Goal: Task Accomplishment & Management: Use online tool/utility

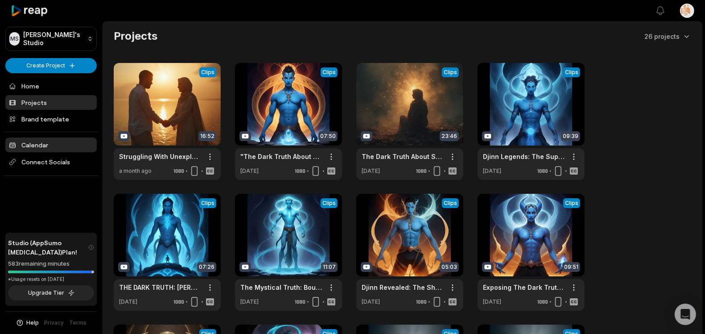
click at [47, 152] on link "Calendar" at bounding box center [50, 144] width 91 height 15
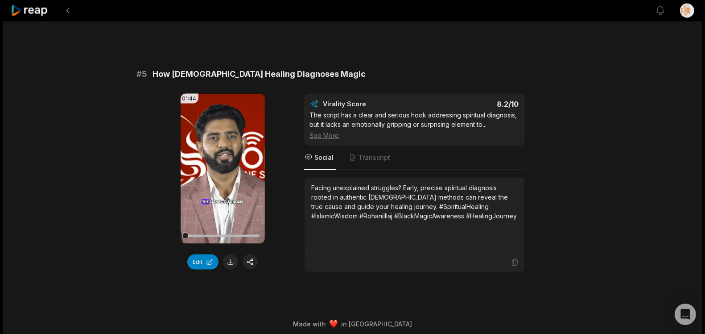
scroll to position [1085, 0]
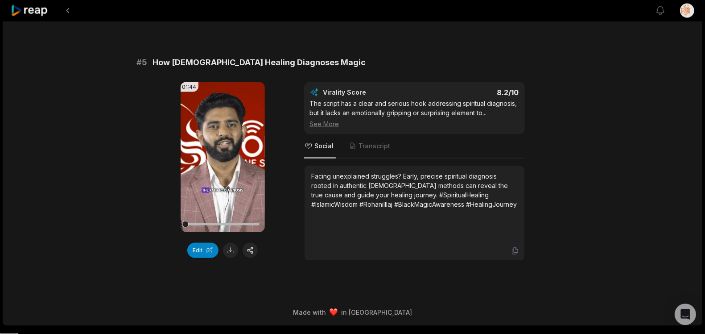
click at [288, 117] on div "01:44 Your browser does not support mp4 format. Edit Virality Score 8.2 /10 The…" at bounding box center [353, 171] width 432 height 178
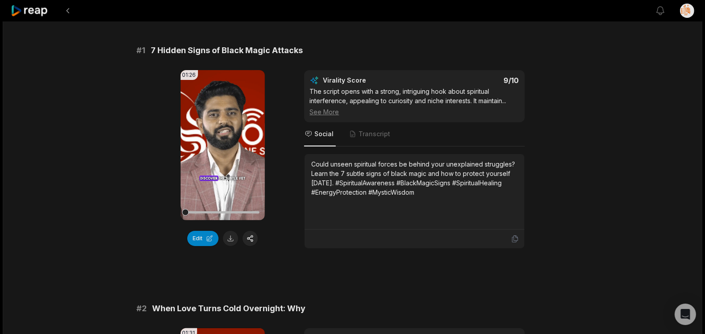
scroll to position [0, 0]
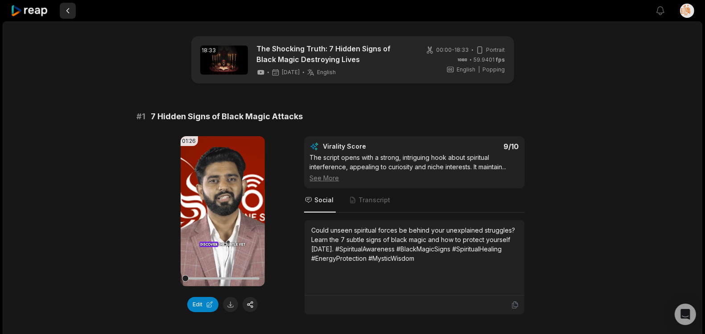
click at [67, 10] on button at bounding box center [68, 11] width 16 height 16
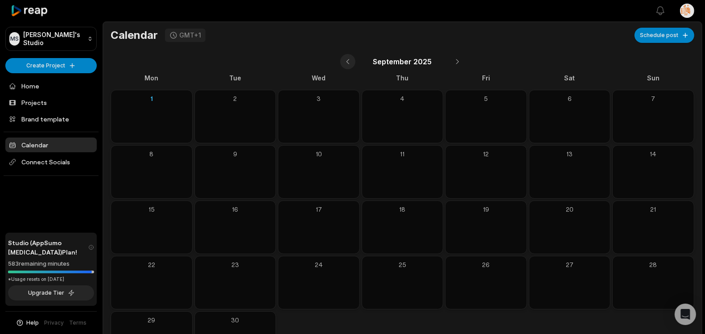
click at [350, 64] on button at bounding box center [347, 61] width 15 height 15
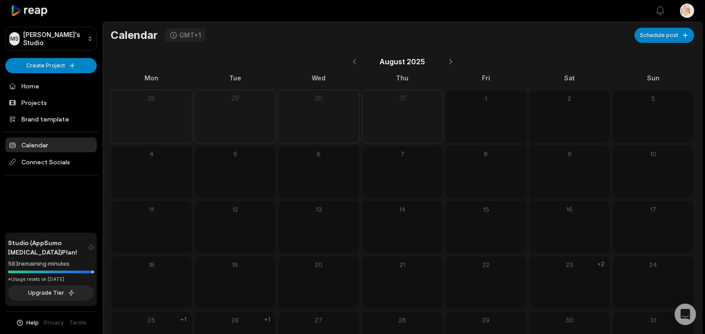
scroll to position [45, 0]
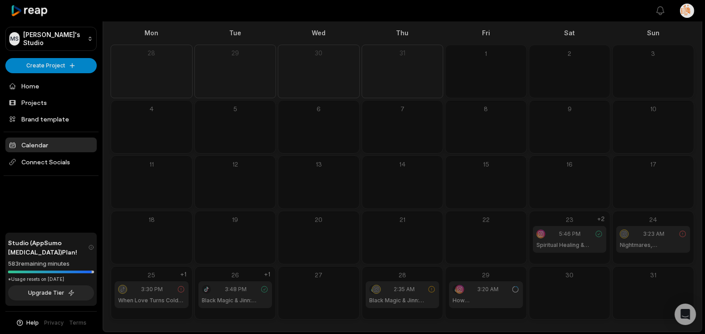
click at [493, 302] on h1 "How [DEMOGRAPHIC_DATA] Healing Diagnoses Magic" at bounding box center [486, 300] width 67 height 8
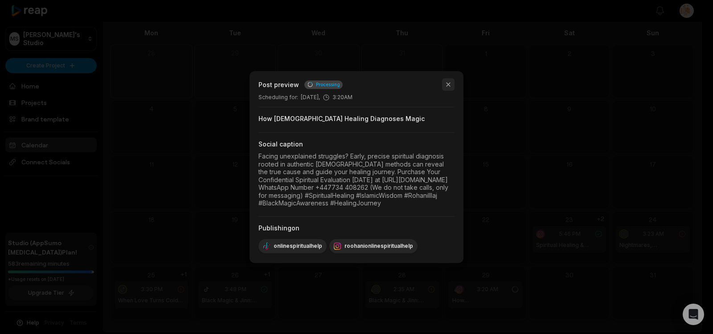
click at [447, 78] on button "button" at bounding box center [448, 84] width 12 height 12
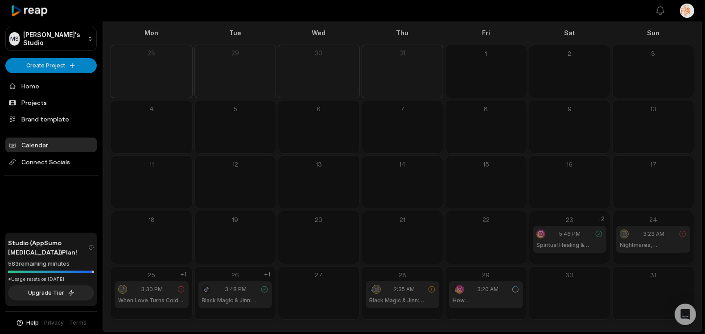
scroll to position [0, 0]
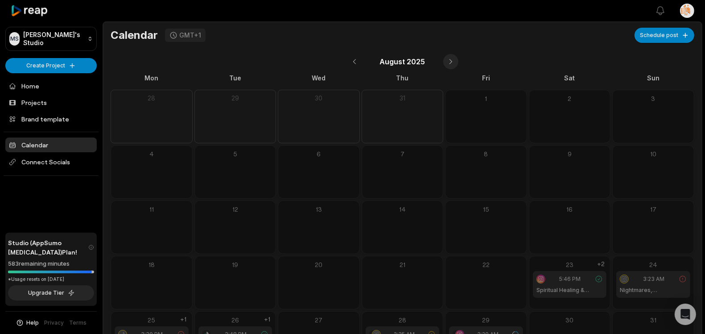
click at [451, 66] on button at bounding box center [450, 61] width 15 height 15
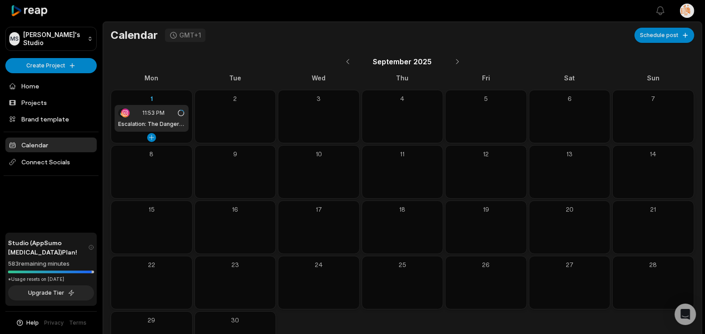
click at [136, 113] on div "11:53 PM" at bounding box center [151, 112] width 67 height 9
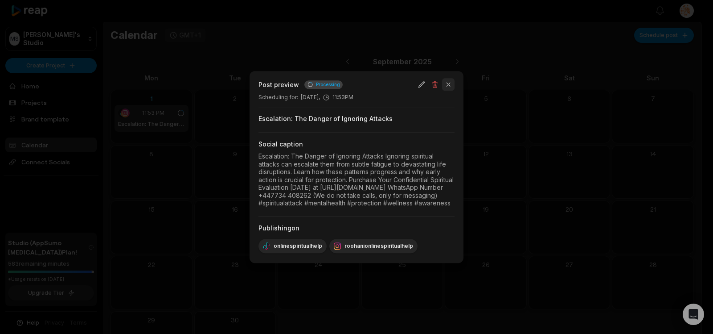
click at [451, 78] on button "button" at bounding box center [448, 84] width 12 height 12
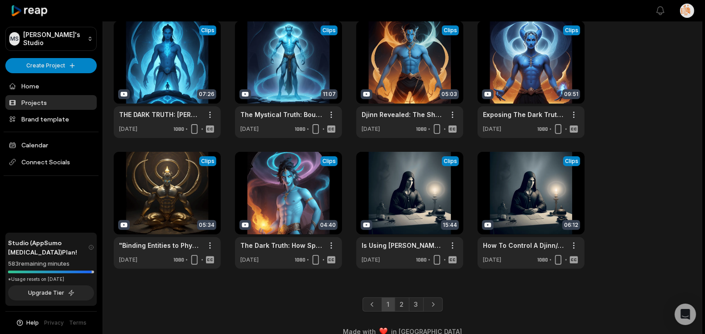
scroll to position [186, 0]
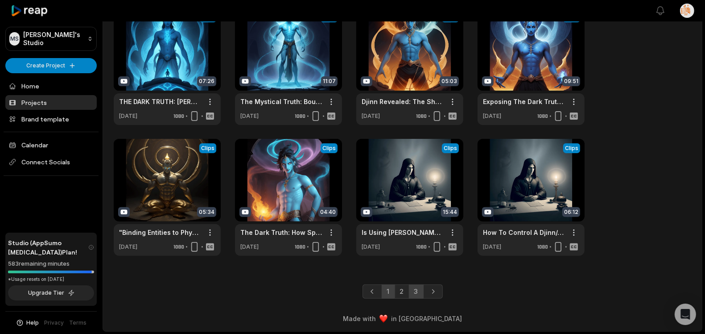
click at [421, 294] on link "3" at bounding box center [416, 291] width 15 height 14
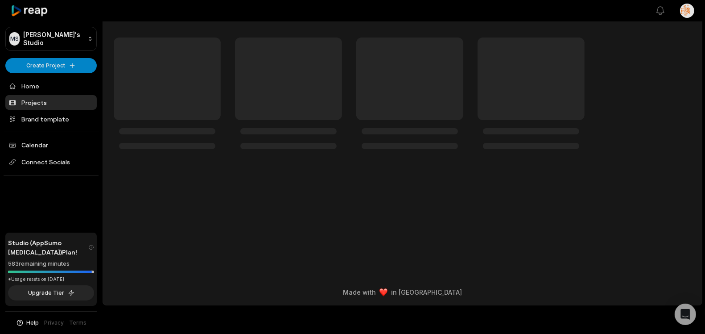
scroll to position [0, 0]
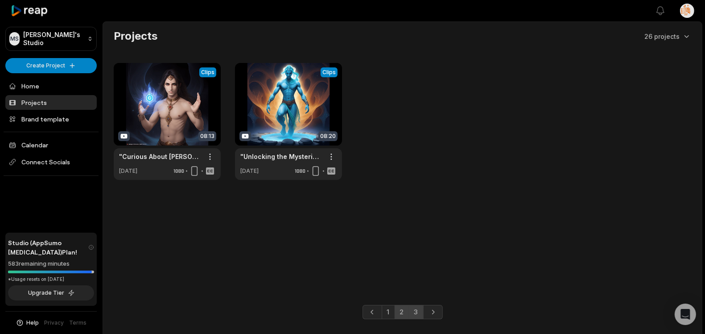
click at [402, 313] on link "2" at bounding box center [402, 312] width 15 height 14
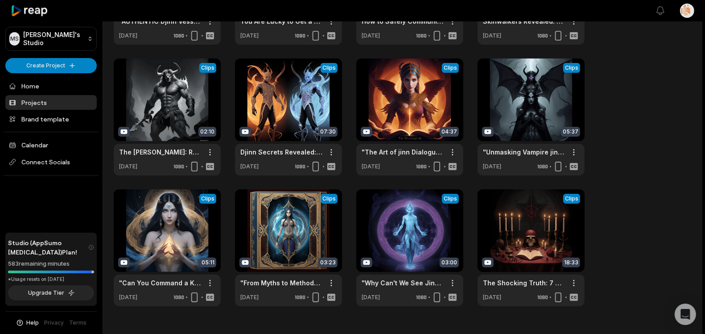
scroll to position [186, 0]
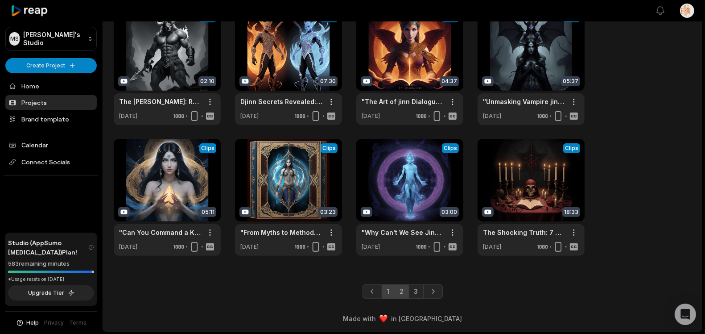
click at [384, 292] on link "1" at bounding box center [388, 291] width 13 height 14
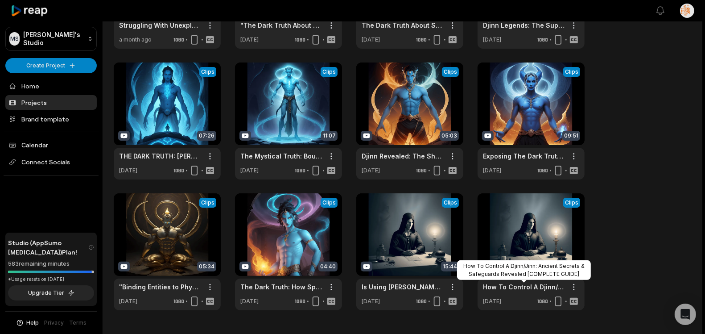
scroll to position [0, 0]
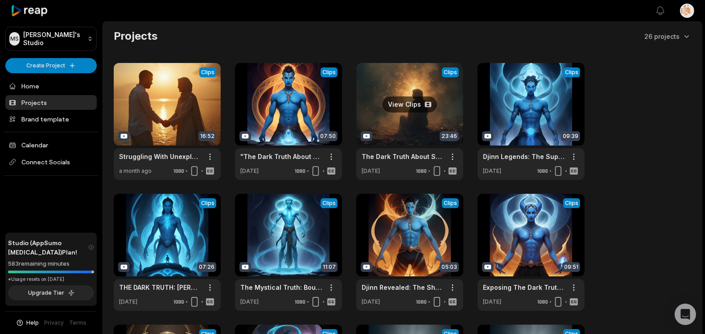
click at [407, 113] on link at bounding box center [409, 121] width 107 height 117
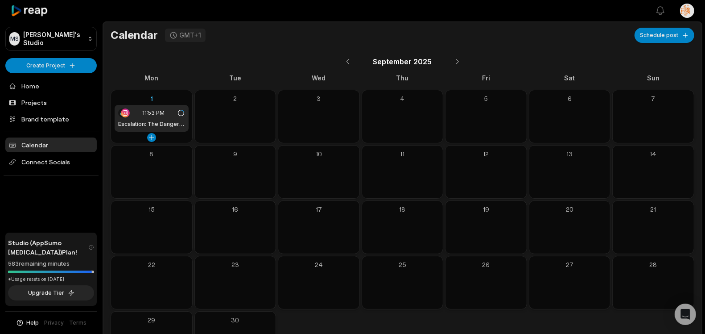
click at [161, 113] on span "11:53 PM" at bounding box center [153, 113] width 22 height 8
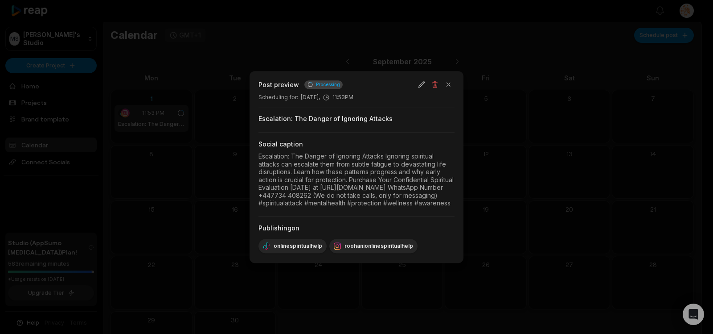
click at [523, 111] on div at bounding box center [356, 167] width 713 height 334
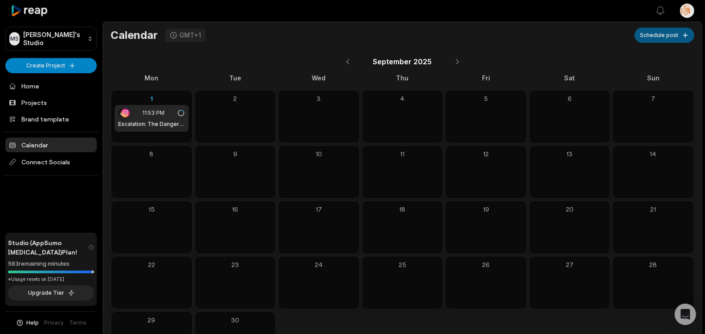
click at [659, 33] on button "Schedule post" at bounding box center [665, 35] width 60 height 15
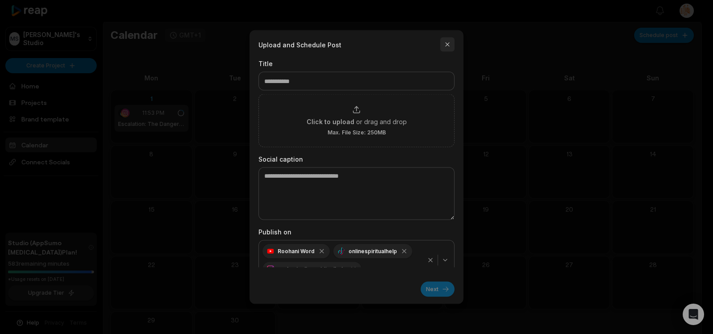
click at [449, 46] on button "button" at bounding box center [448, 44] width 14 height 14
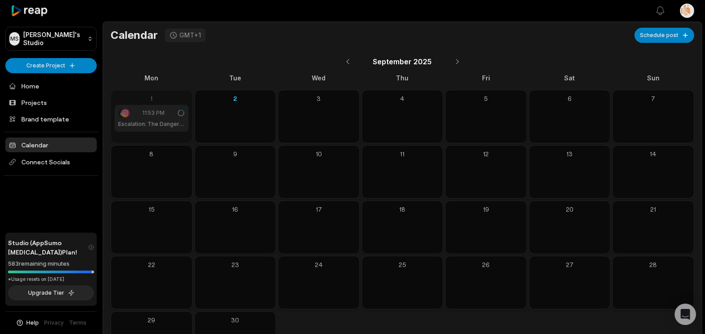
click at [153, 120] on h1 "Escalation: The Danger of Ignoring Attacks" at bounding box center [151, 124] width 67 height 8
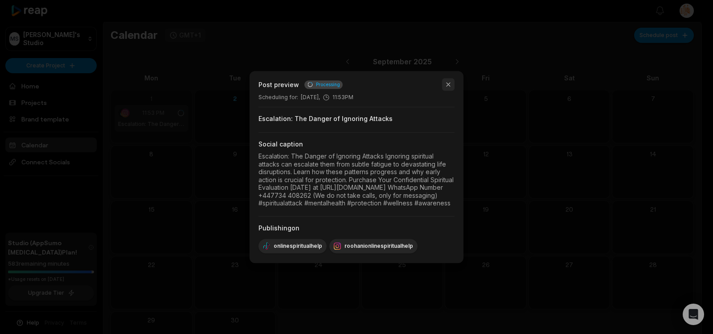
click at [447, 78] on button "button" at bounding box center [448, 84] width 12 height 12
